Goal: Navigation & Orientation: Find specific page/section

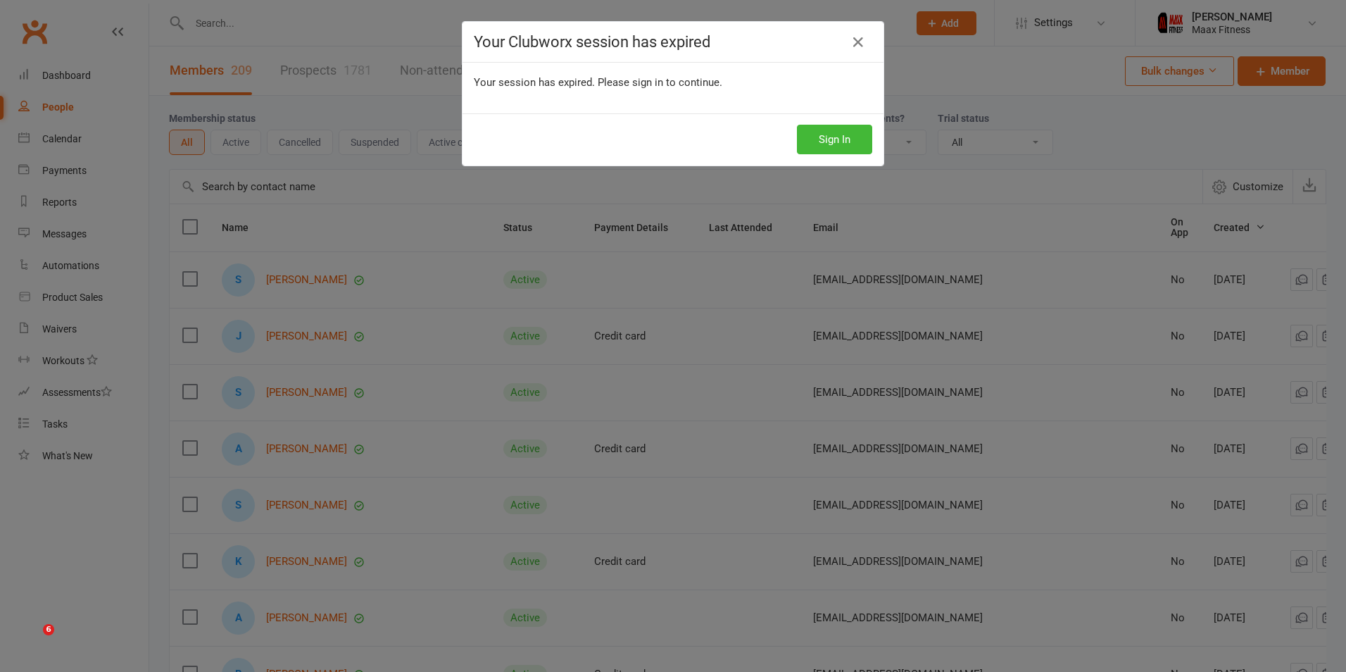
select select "100"
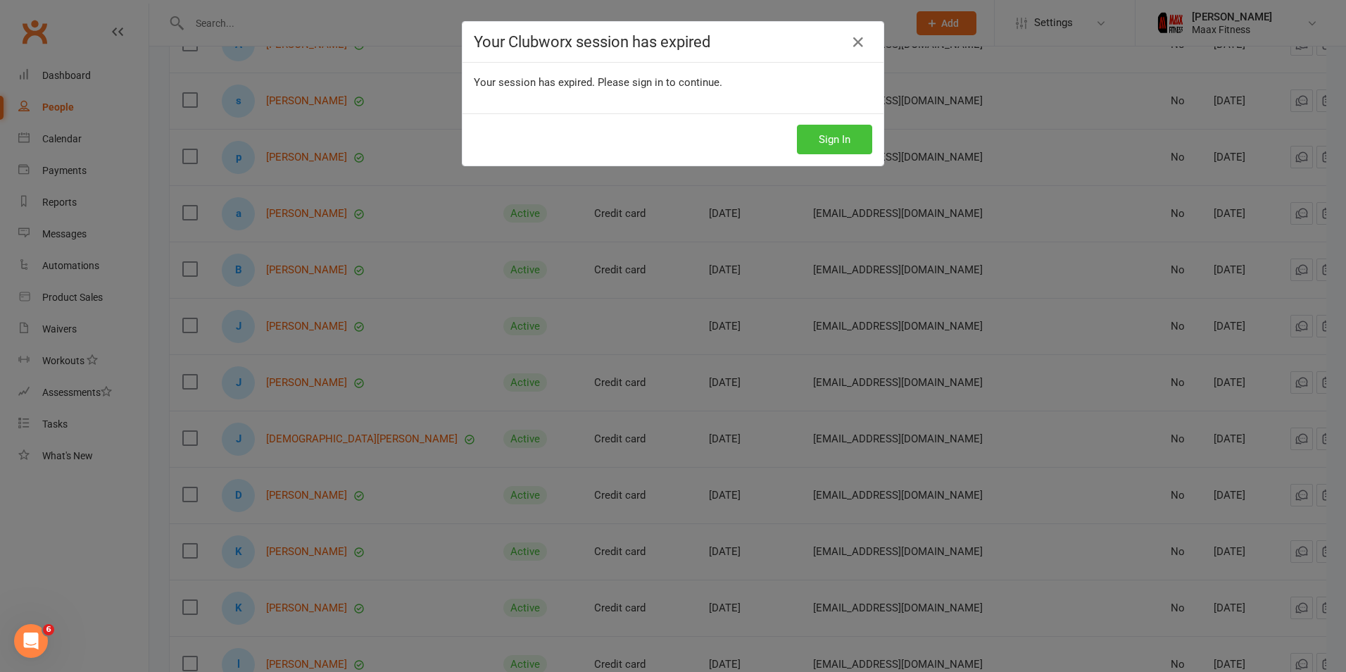
click at [844, 137] on button "Sign In" at bounding box center [834, 140] width 75 height 30
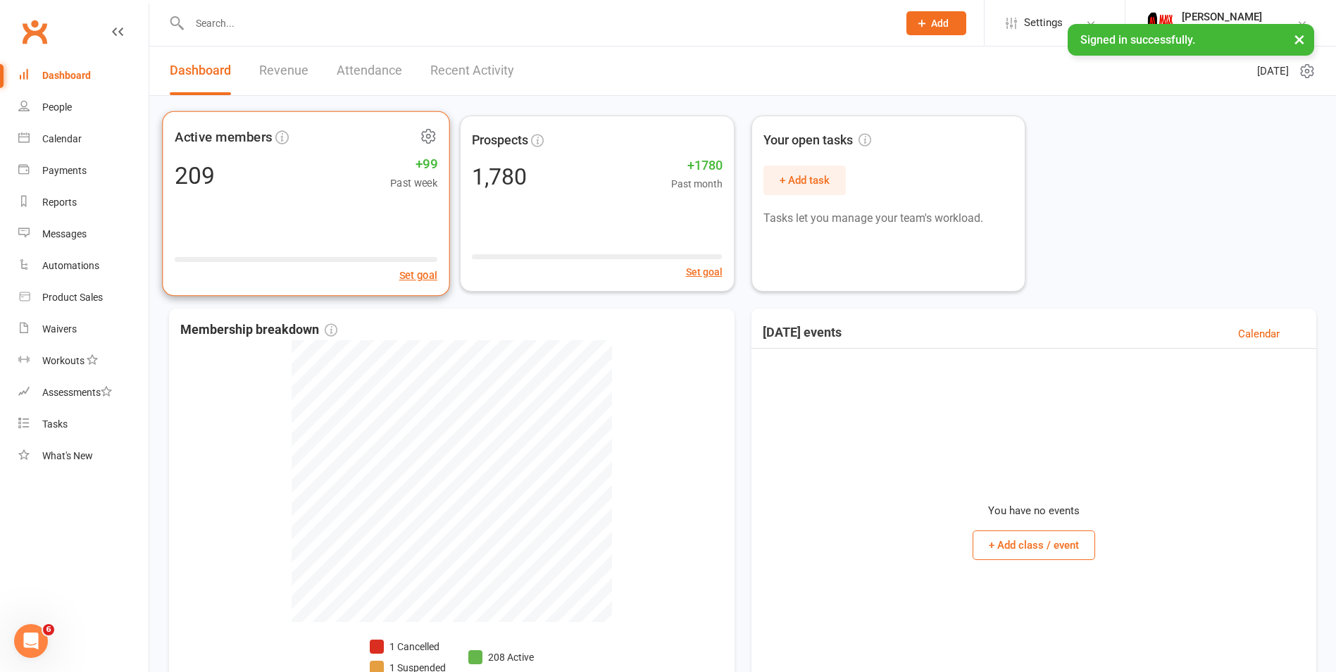
click at [301, 199] on div "Active members 209 +99 Past week Set goal" at bounding box center [306, 203] width 288 height 185
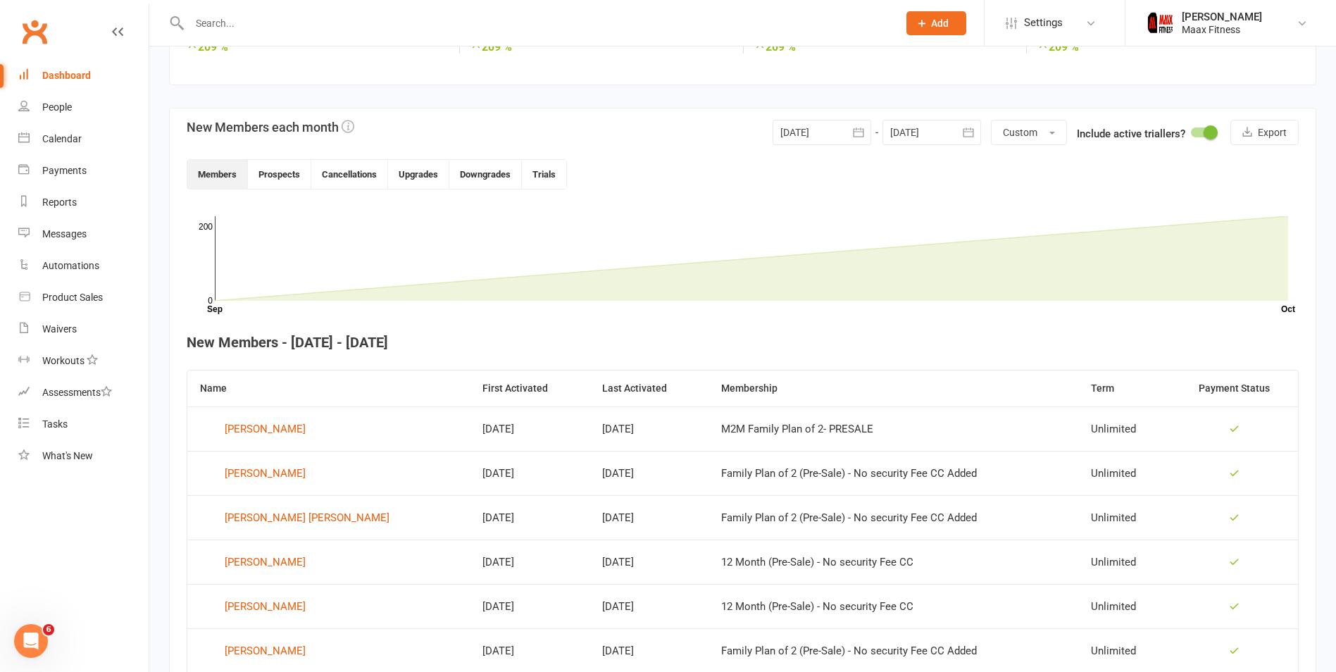
scroll to position [352, 0]
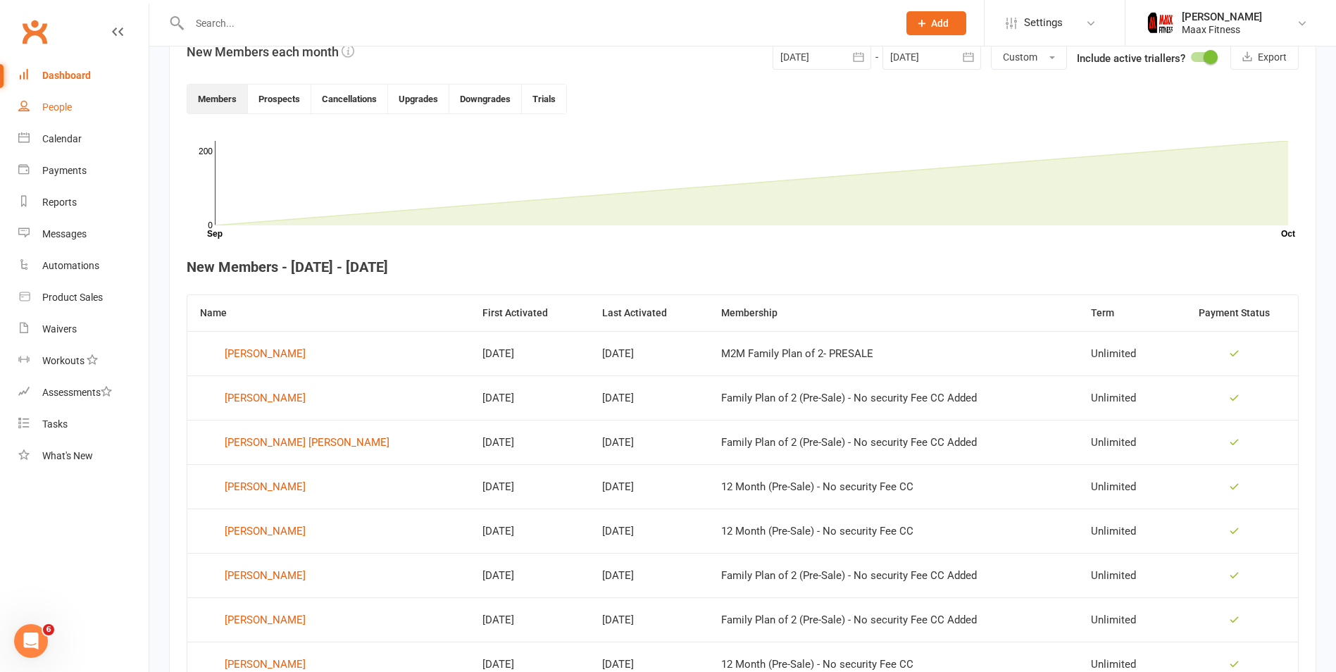
click at [59, 108] on div "People" at bounding box center [57, 106] width 30 height 11
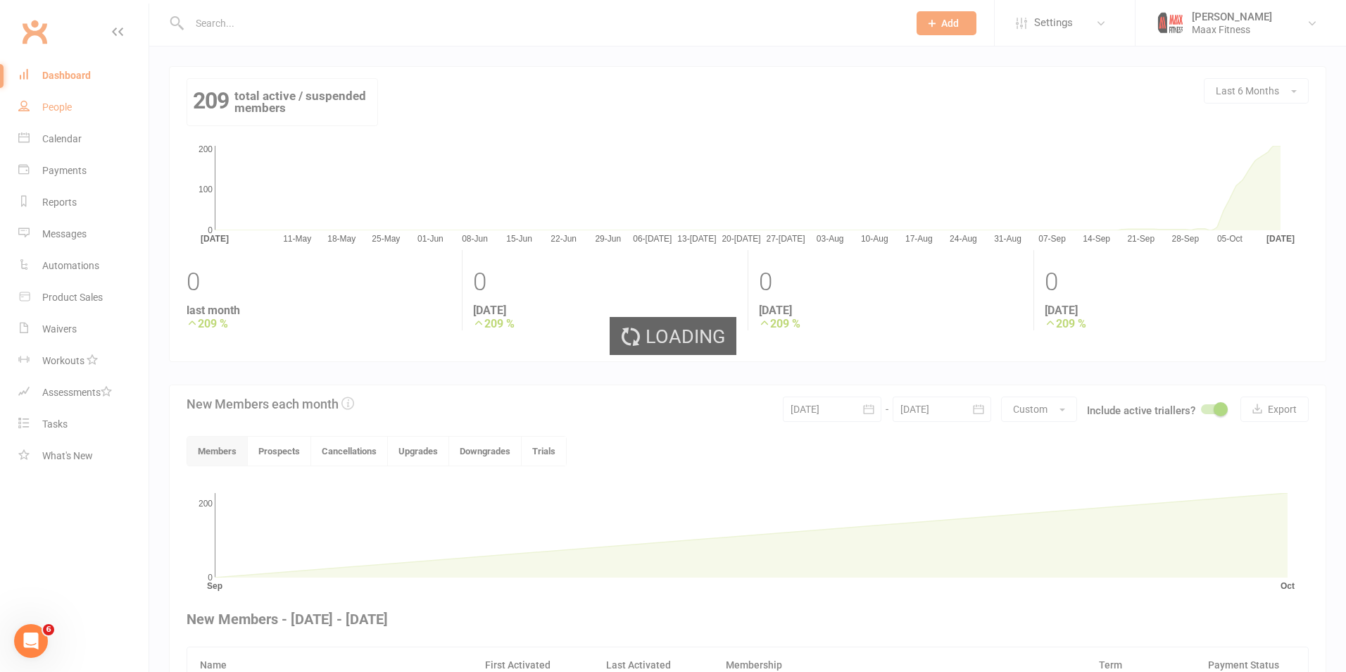
select select "100"
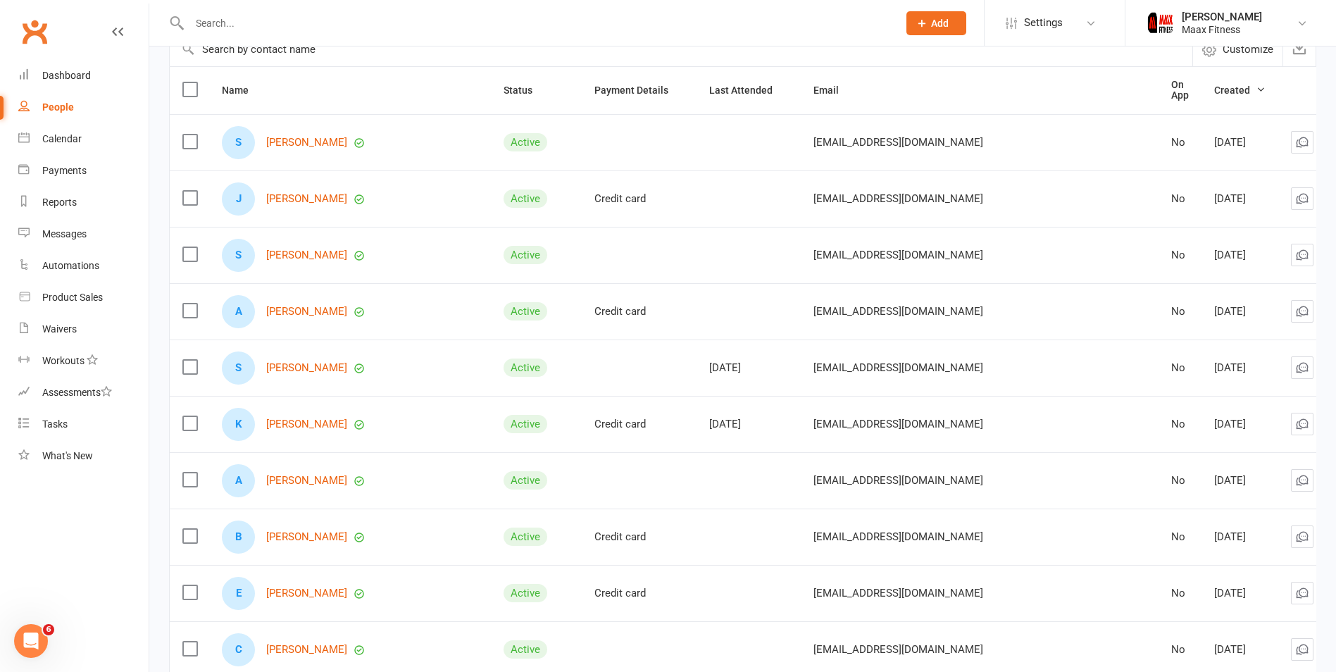
scroll to position [282, 0]
